Goal: Task Accomplishment & Management: Complete application form

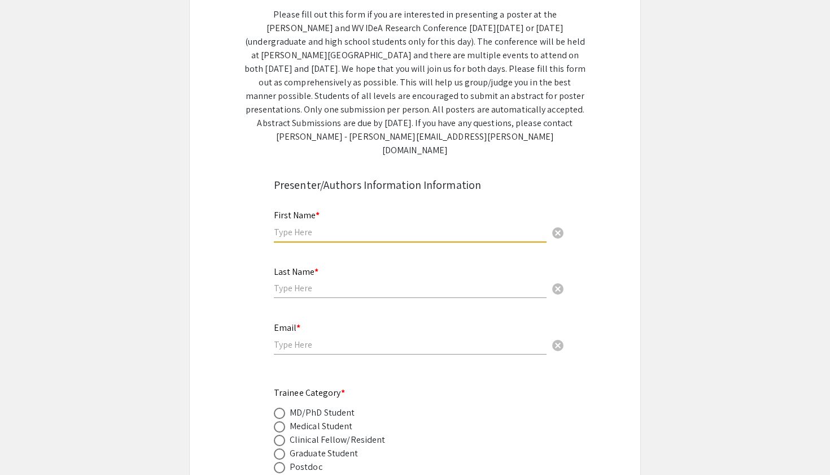
scroll to position [177, 0]
type input "[PERSON_NAME]"
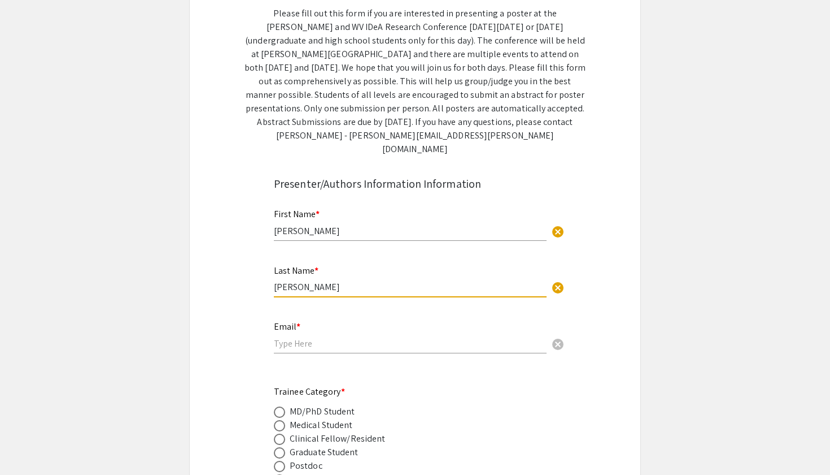
type input "[PERSON_NAME]"
click at [316, 337] on input "email" at bounding box center [410, 343] width 273 height 12
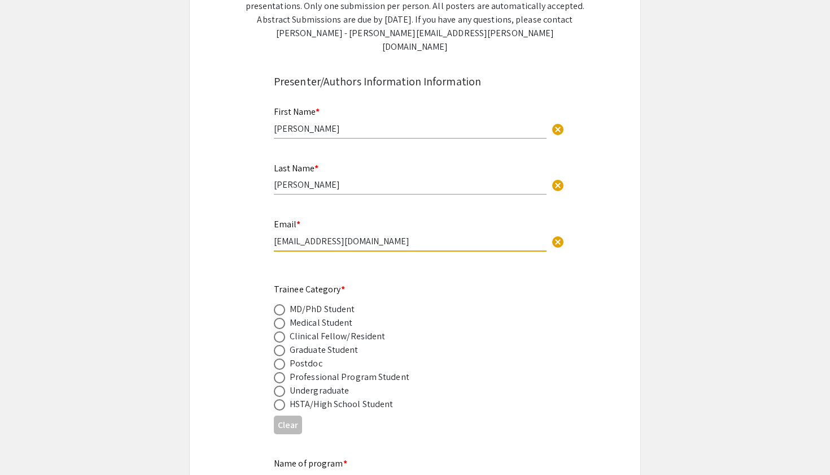
scroll to position [280, 0]
type input "[EMAIL_ADDRESS][DOMAIN_NAME]"
click at [281, 371] on span at bounding box center [279, 376] width 11 height 11
click at [281, 371] on input "radio" at bounding box center [279, 376] width 11 height 11
radio input "true"
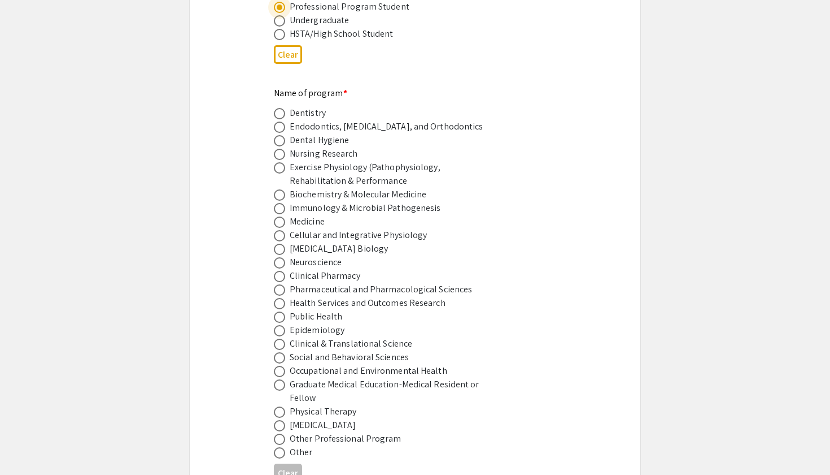
scroll to position [652, 0]
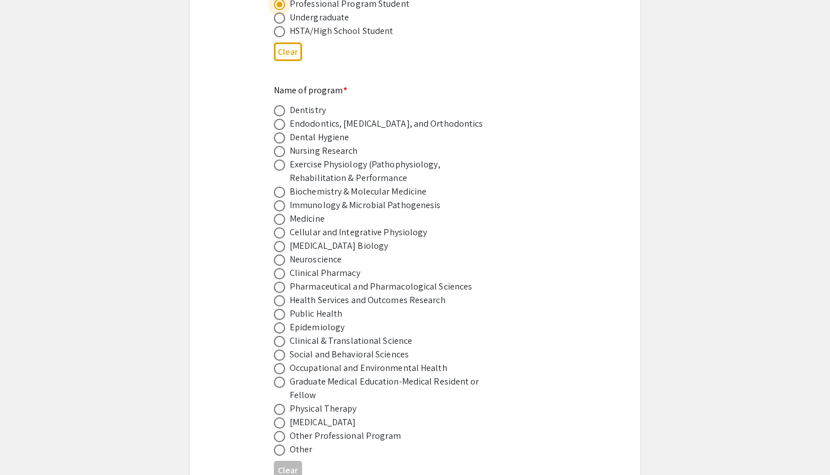
click at [280, 444] on span at bounding box center [279, 449] width 11 height 11
click at [280, 444] on input "radio" at bounding box center [279, 449] width 11 height 11
radio input "true"
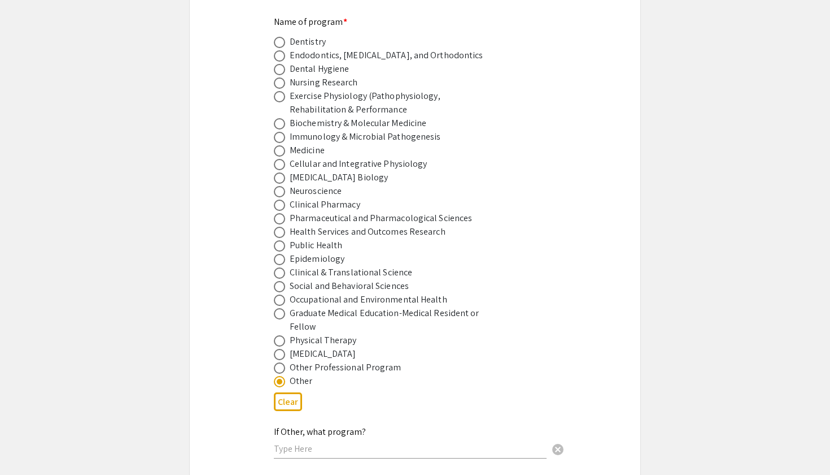
scroll to position [721, 0]
click at [282, 362] on span at bounding box center [279, 367] width 11 height 11
click at [282, 362] on input "radio" at bounding box center [279, 367] width 11 height 11
radio input "true"
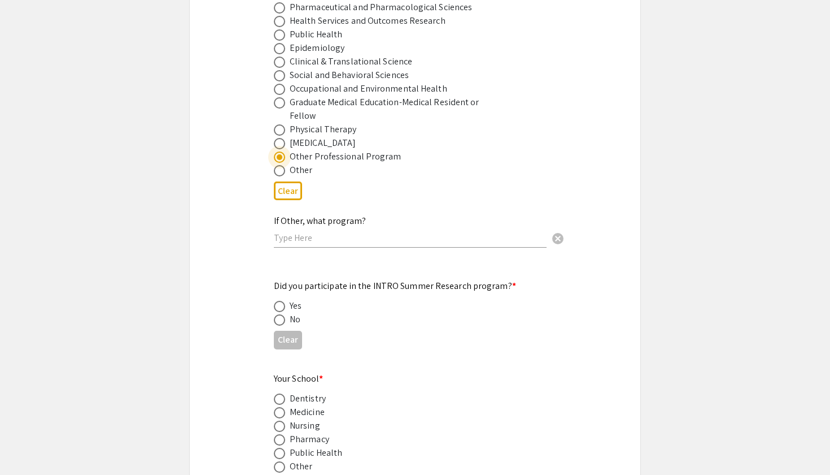
scroll to position [991, 0]
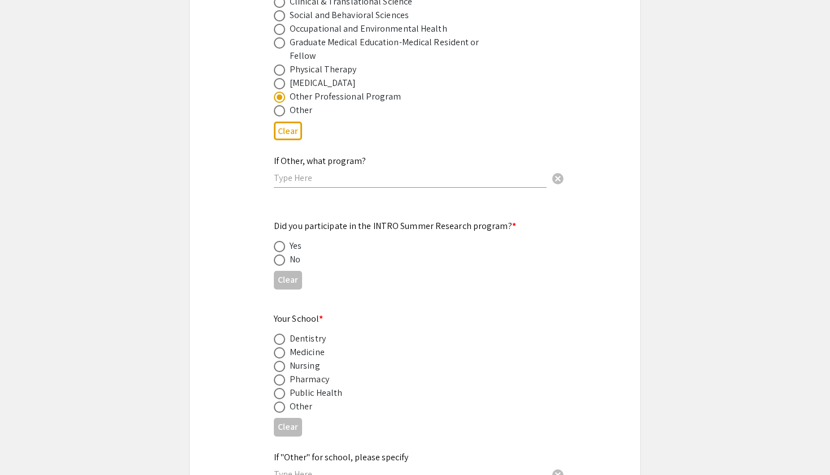
click at [297, 173] on div "If Other, what program? cancel" at bounding box center [410, 166] width 273 height 43
click at [297, 172] on input "text" at bounding box center [410, 178] width 273 height 12
type input "p"
type input "Pharmacy (PharmD) Program"
click at [284, 241] on span at bounding box center [279, 246] width 11 height 11
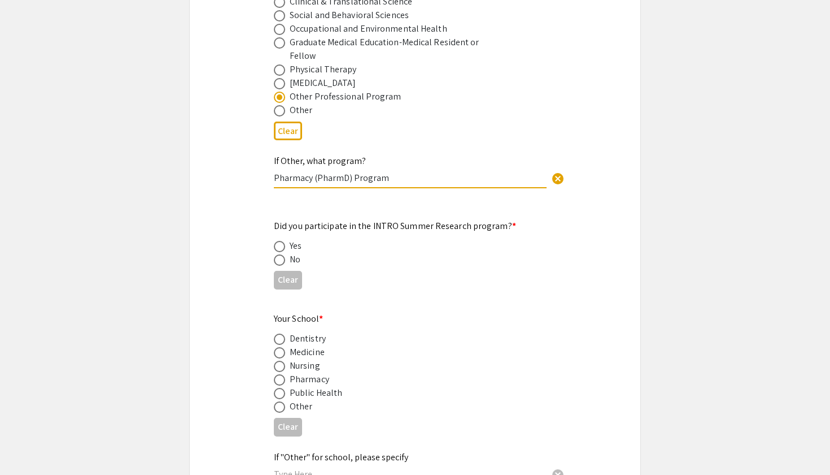
click at [284, 241] on input "radio" at bounding box center [279, 246] width 11 height 11
radio input "true"
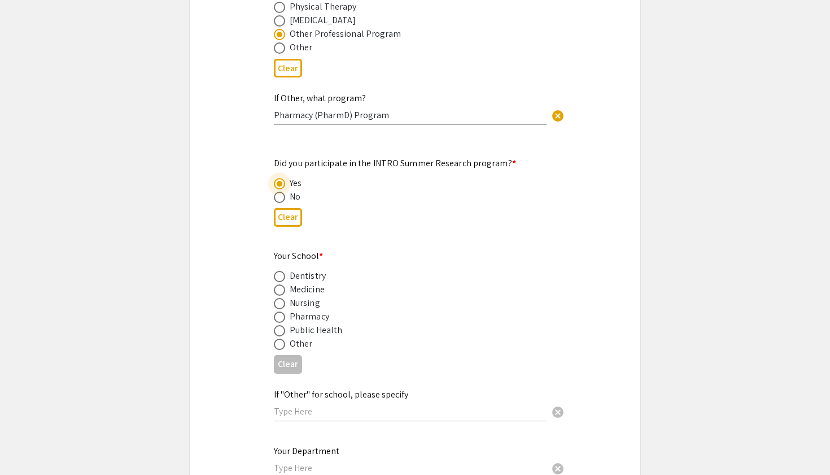
scroll to position [1077, 0]
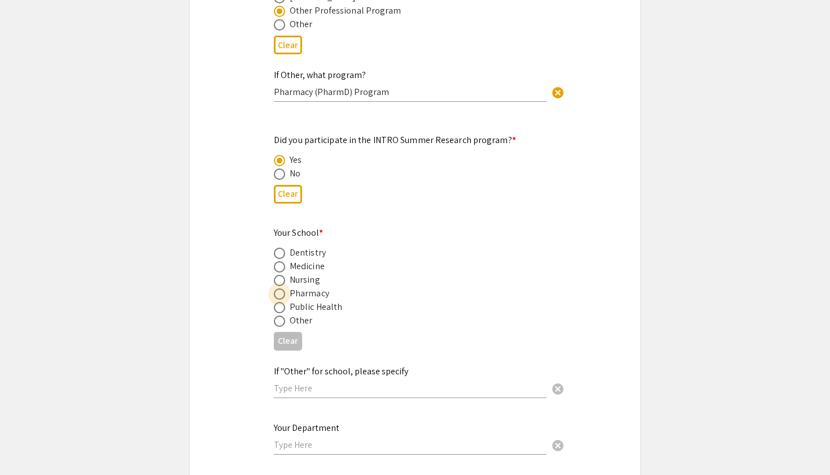
click at [286, 288] on label at bounding box center [282, 293] width 16 height 11
click at [285, 288] on input "radio" at bounding box center [279, 293] width 11 height 11
radio input "true"
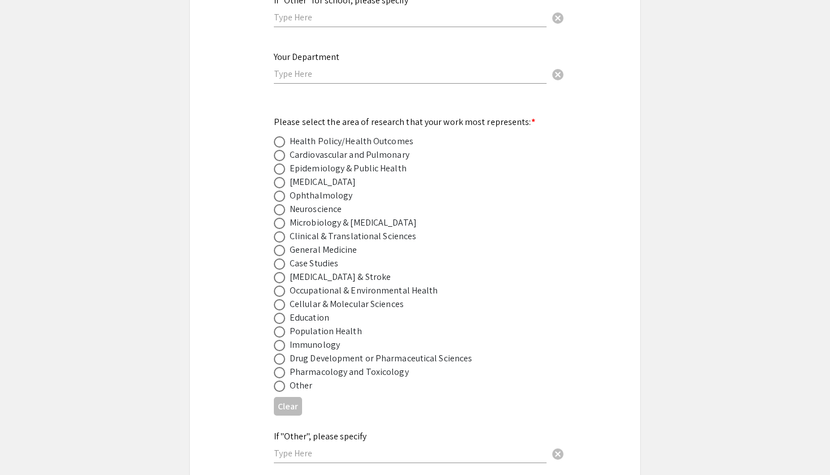
scroll to position [1448, 0]
click at [283, 204] on span at bounding box center [279, 209] width 11 height 11
click at [283, 204] on input "radio" at bounding box center [279, 209] width 11 height 11
radio input "true"
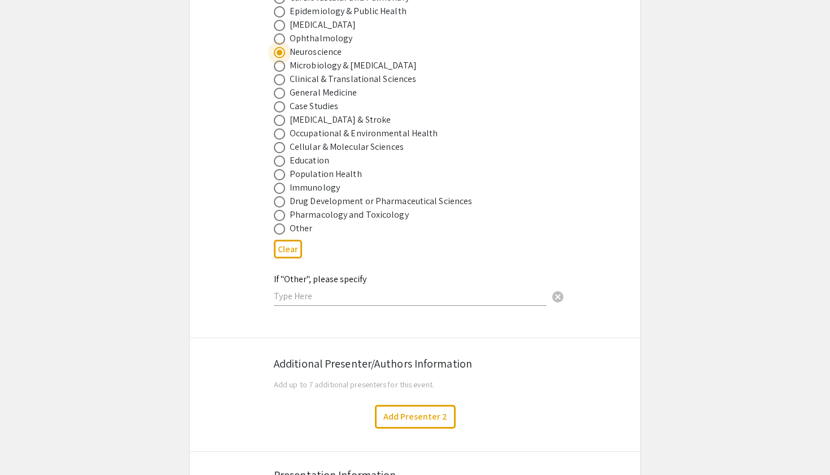
scroll to position [1603, 0]
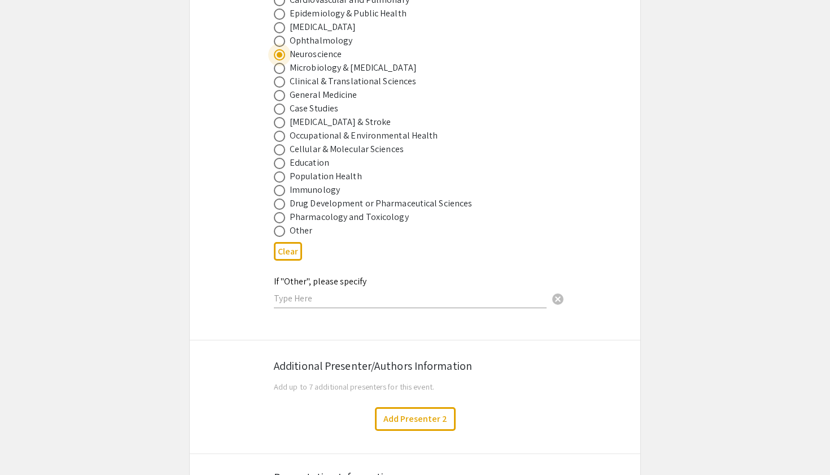
click at [282, 117] on span at bounding box center [279, 122] width 11 height 11
click at [282, 117] on input "radio" at bounding box center [279, 122] width 11 height 11
radio input "true"
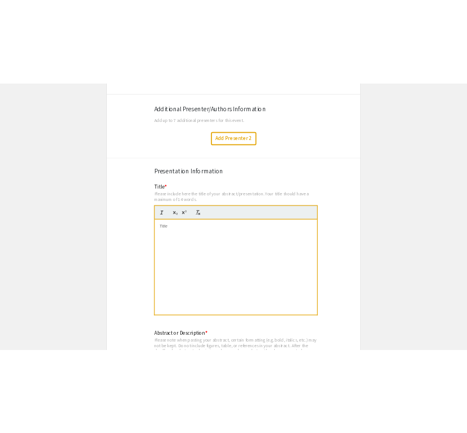
scroll to position [1924, 0]
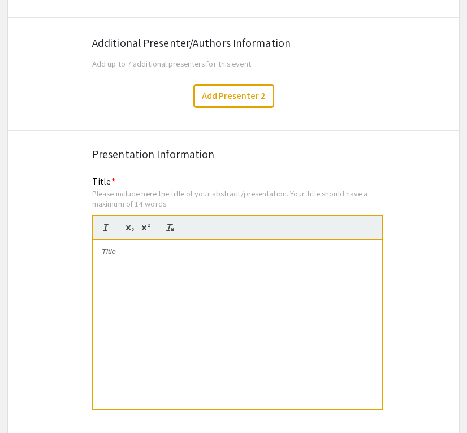
click at [182, 253] on div at bounding box center [237, 324] width 289 height 169
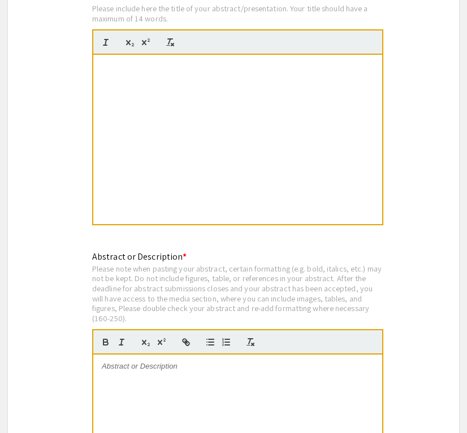
click at [166, 135] on div "Assessing the Effects of TT01001, amitoNEET Ligand, on the Brain Post-ICH in a …" at bounding box center [237, 139] width 289 height 169
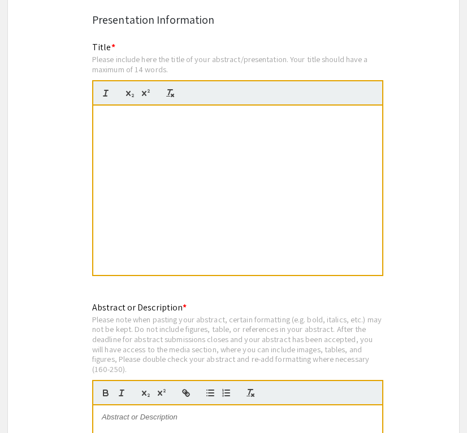
scroll to position [2020, 0]
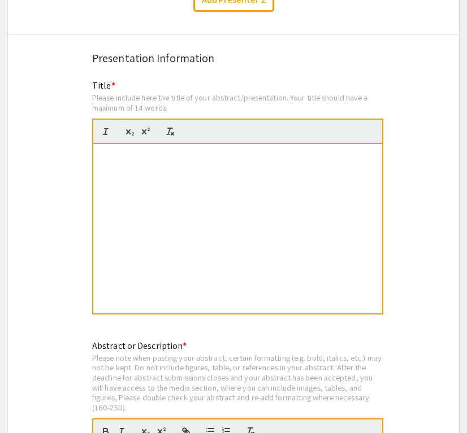
click at [153, 158] on p "Assessing the Effects of TT01001, amitoNEET Ligand, on the Brain Post-ICH in a …" at bounding box center [238, 161] width 272 height 21
click at [130, 215] on div "Assessing the Effects of TT01001, amitoNEET Ligand, on the Brain Post-ICH in a …" at bounding box center [237, 228] width 289 height 169
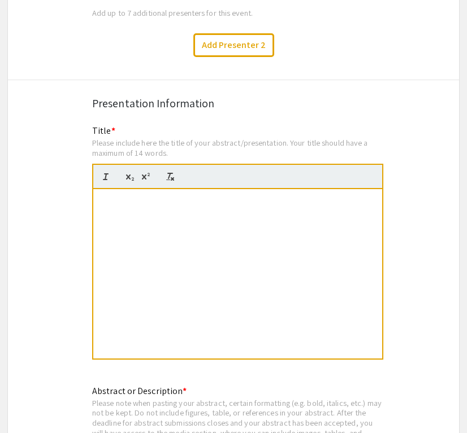
scroll to position [1974, 0]
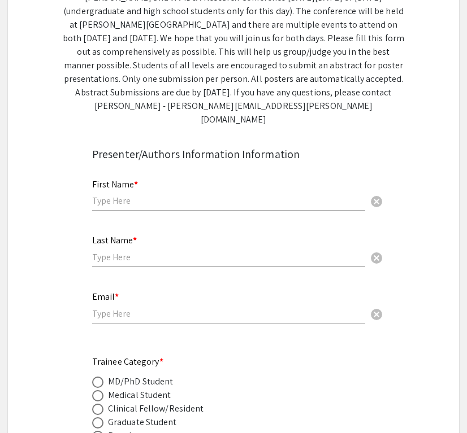
scroll to position [217, 0]
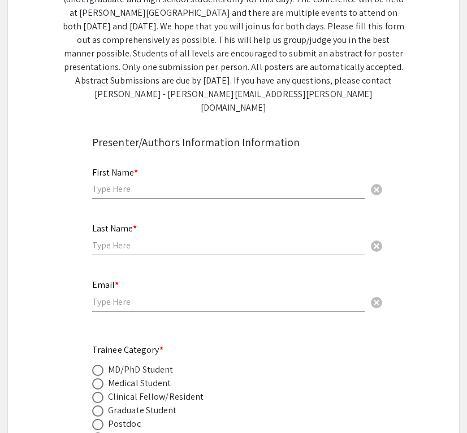
click at [183, 168] on div "First Name * cancel" at bounding box center [228, 177] width 273 height 43
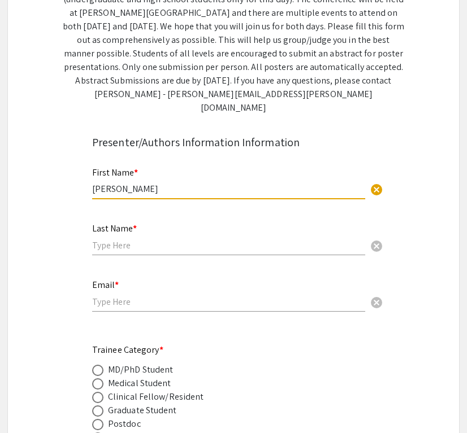
type input "[PERSON_NAME]"
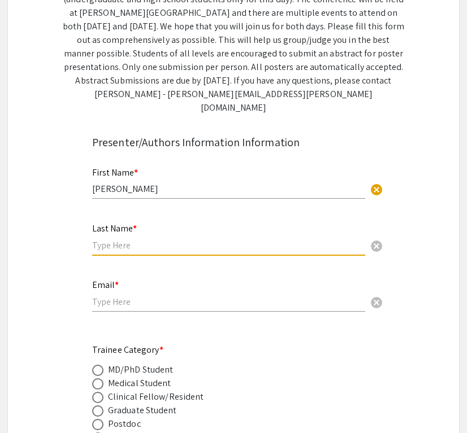
type input "R"
type input "[PERSON_NAME]"
click at [129, 296] on input "email" at bounding box center [228, 302] width 273 height 12
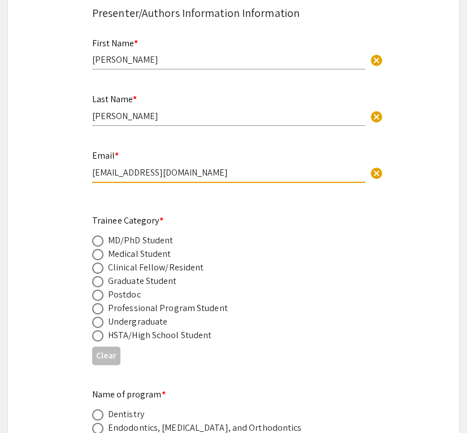
scroll to position [348, 0]
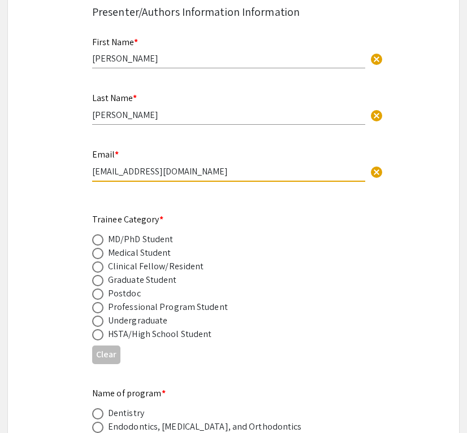
type input "[EMAIL_ADDRESS][DOMAIN_NAME]"
click at [97, 302] on span at bounding box center [97, 307] width 11 height 11
click at [97, 302] on input "radio" at bounding box center [97, 307] width 11 height 11
radio input "true"
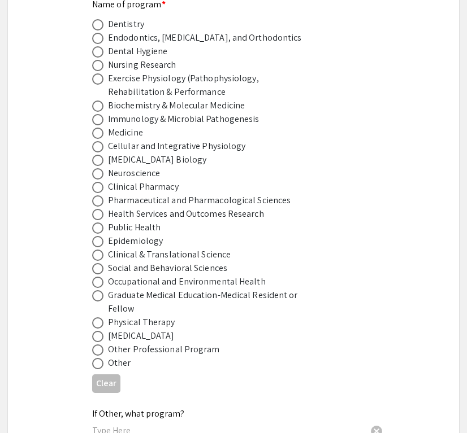
scroll to position [739, 0]
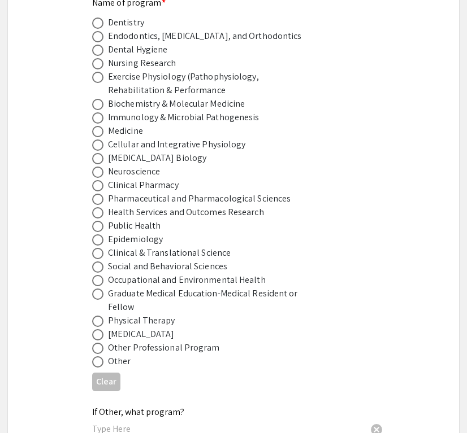
click at [99, 343] on span at bounding box center [97, 348] width 11 height 11
click at [99, 343] on input "radio" at bounding box center [97, 348] width 11 height 11
radio input "true"
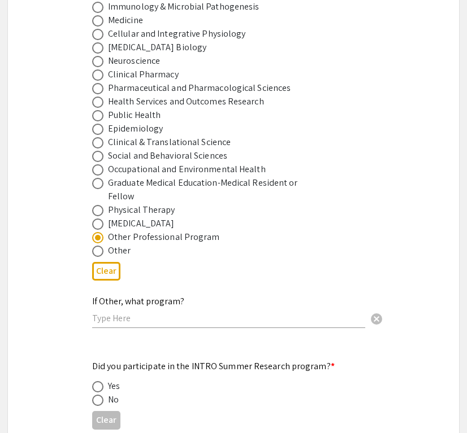
scroll to position [850, 0]
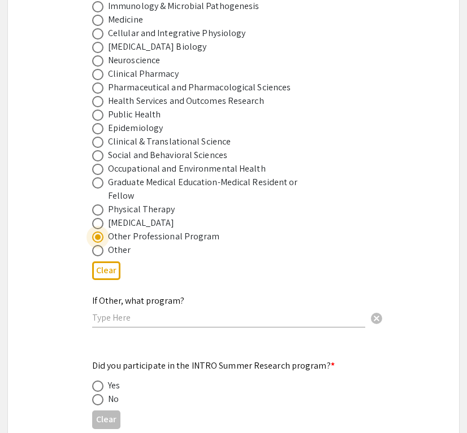
click at [111, 312] on input "text" at bounding box center [228, 318] width 273 height 12
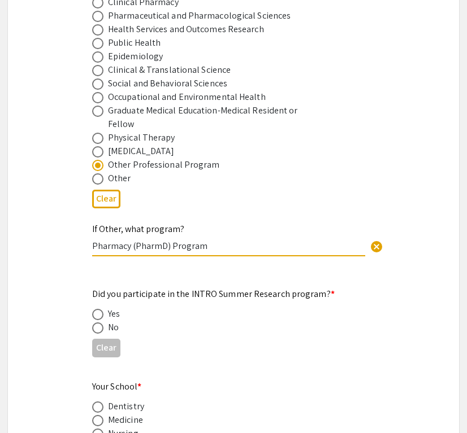
type input "Pharmacy (PharmD) Program"
click at [94, 309] on span at bounding box center [97, 314] width 11 height 11
click at [94, 309] on input "radio" at bounding box center [97, 314] width 11 height 11
radio input "true"
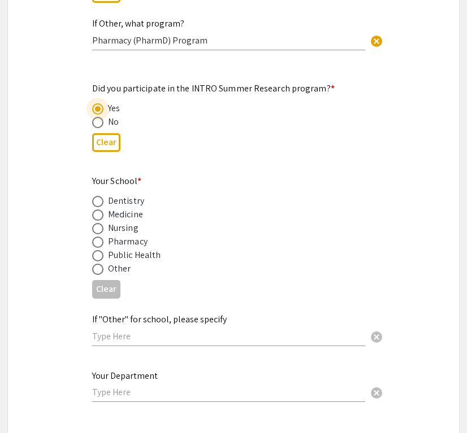
click at [97, 237] on span at bounding box center [97, 242] width 11 height 11
click at [97, 237] on input "radio" at bounding box center [97, 242] width 11 height 11
radio input "true"
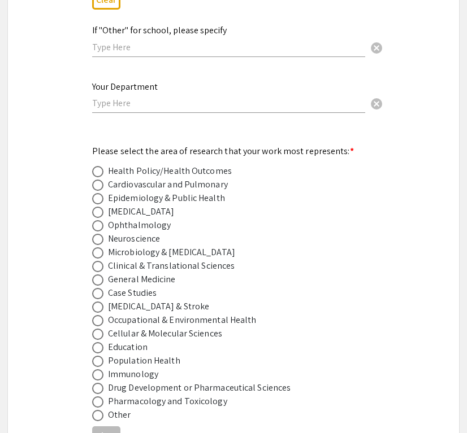
scroll to position [1456, 0]
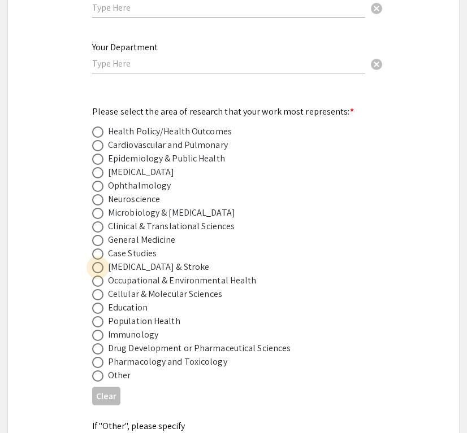
click at [101, 262] on span at bounding box center [97, 267] width 11 height 11
click at [101, 262] on input "radio" at bounding box center [97, 267] width 11 height 11
radio input "true"
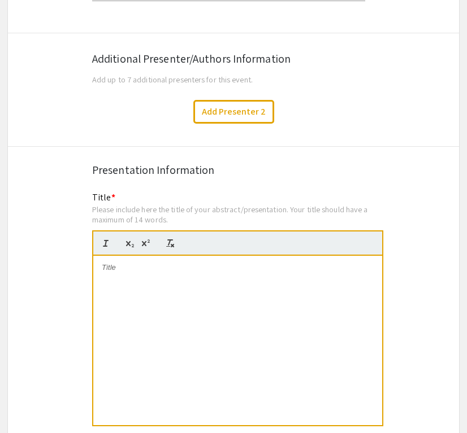
scroll to position [1910, 0]
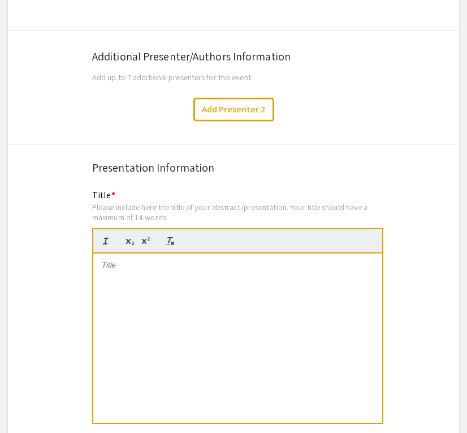
click at [152, 319] on div at bounding box center [237, 338] width 289 height 169
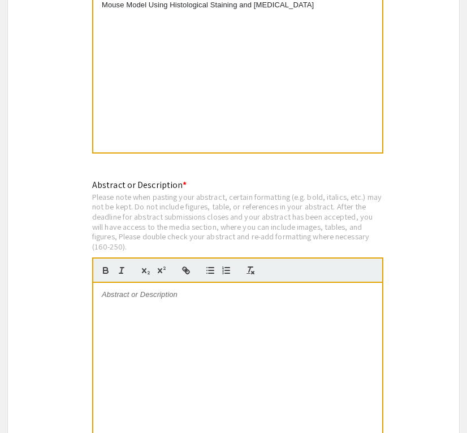
scroll to position [2194, 0]
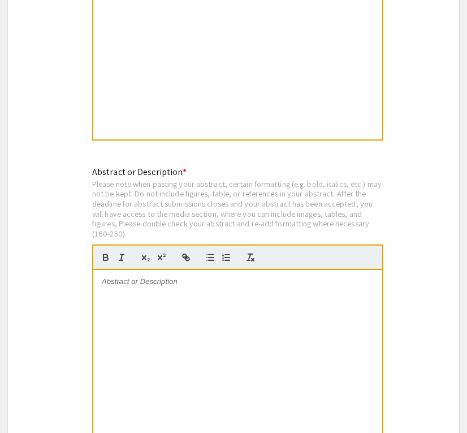
click at [141, 291] on div at bounding box center [237, 354] width 289 height 169
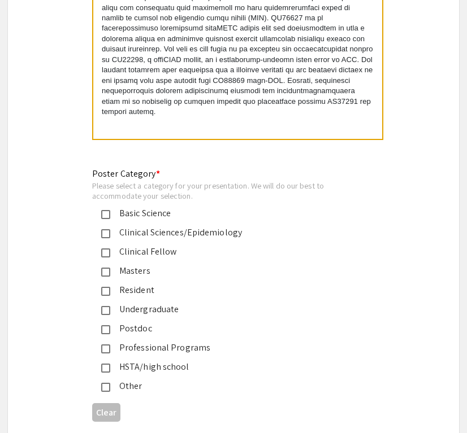
scroll to position [2509, 0]
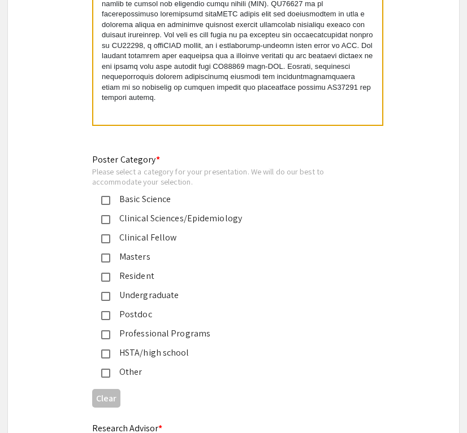
click at [105, 330] on mat-pseudo-checkbox at bounding box center [105, 334] width 9 height 9
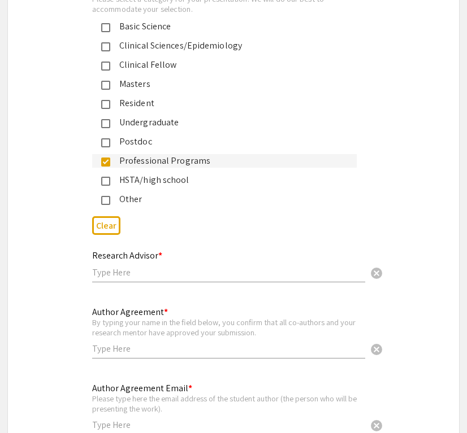
scroll to position [2682, 0]
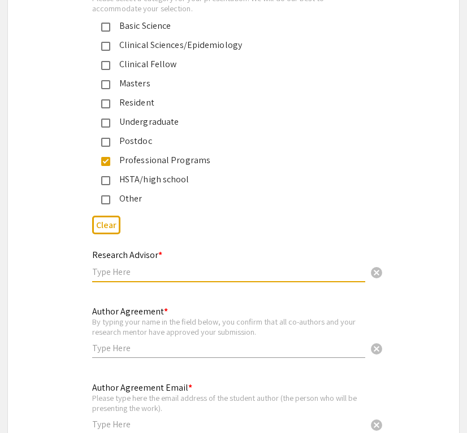
click at [142, 266] on input "text" at bounding box center [228, 272] width 273 height 12
type input "Werner Geldenhuys"
click at [140, 342] on input "text" at bounding box center [228, 348] width 273 height 12
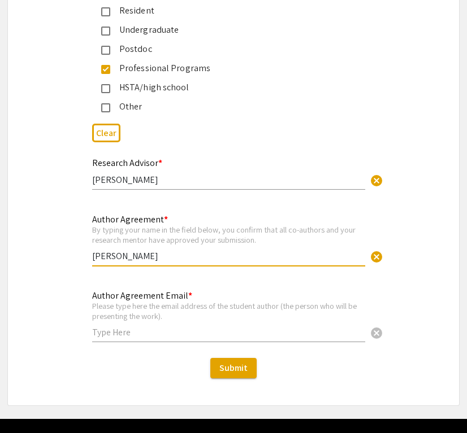
scroll to position [2775, 0]
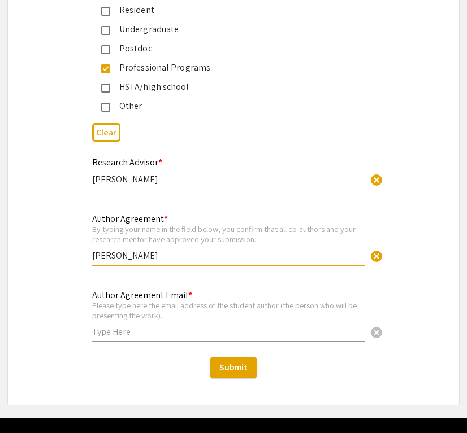
type input "Sarah Taylor"
click at [188, 325] on div "Author Agreement Email * Please type here the email address of the student auth…" at bounding box center [228, 310] width 273 height 63
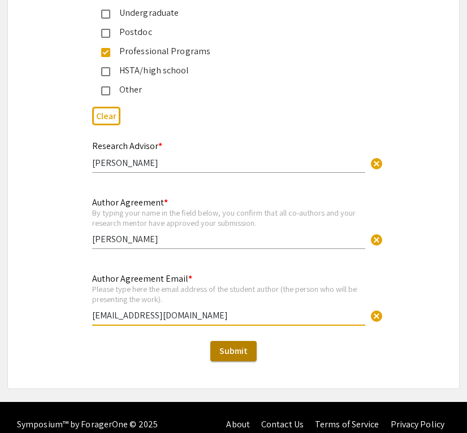
scroll to position [2791, 0]
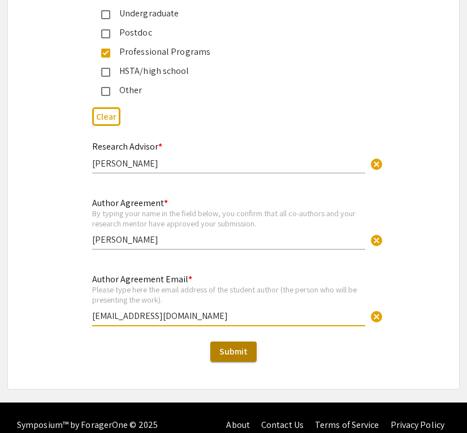
type input "[EMAIL_ADDRESS][DOMAIN_NAME]"
click at [238, 346] on span "Submit" at bounding box center [233, 352] width 28 height 12
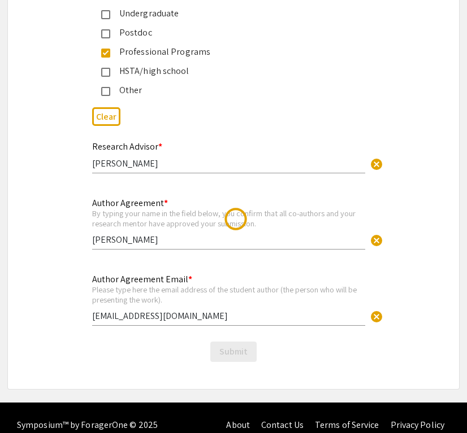
scroll to position [0, 0]
